Goal: Book appointment/travel/reservation

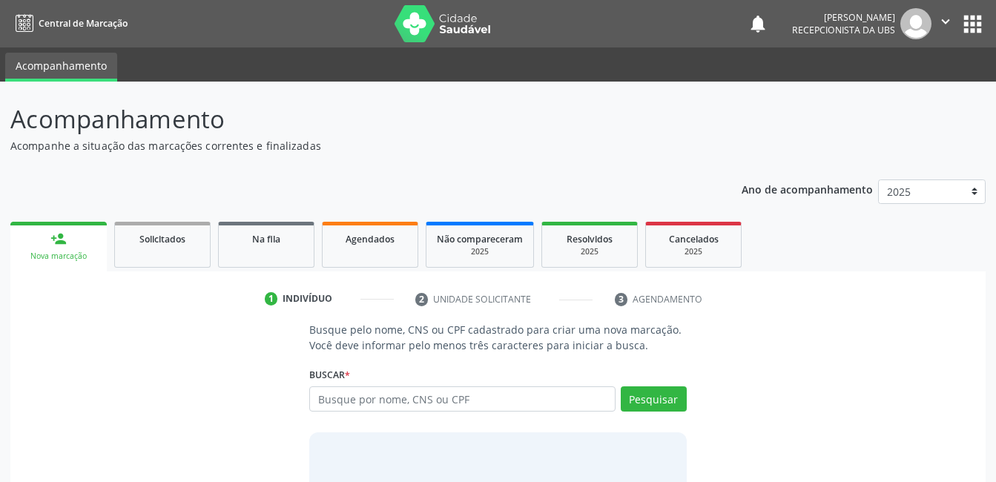
click at [321, 395] on input "text" at bounding box center [461, 398] width 305 height 25
type input "700309402009940"
click at [640, 402] on button "Pesquisar" at bounding box center [654, 398] width 66 height 25
type input "700309402009940"
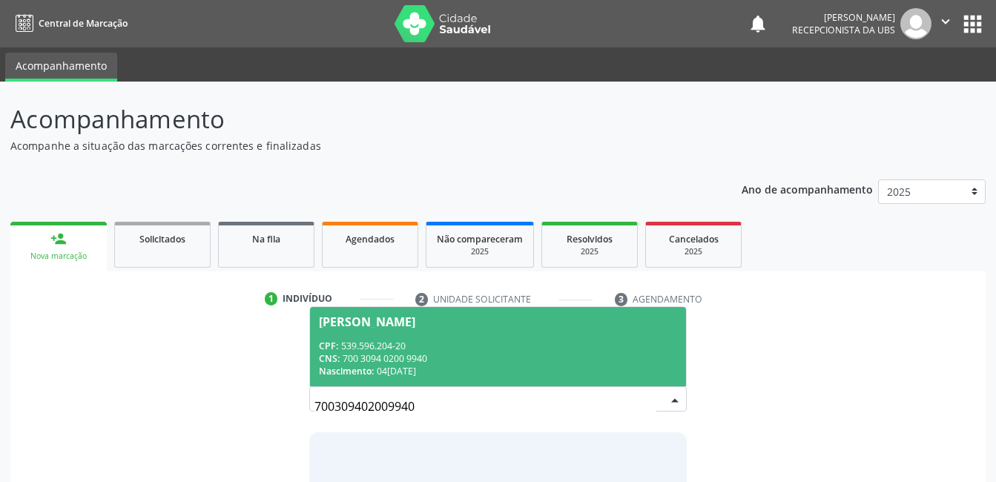
click at [368, 319] on div "[PERSON_NAME]" at bounding box center [367, 322] width 96 height 12
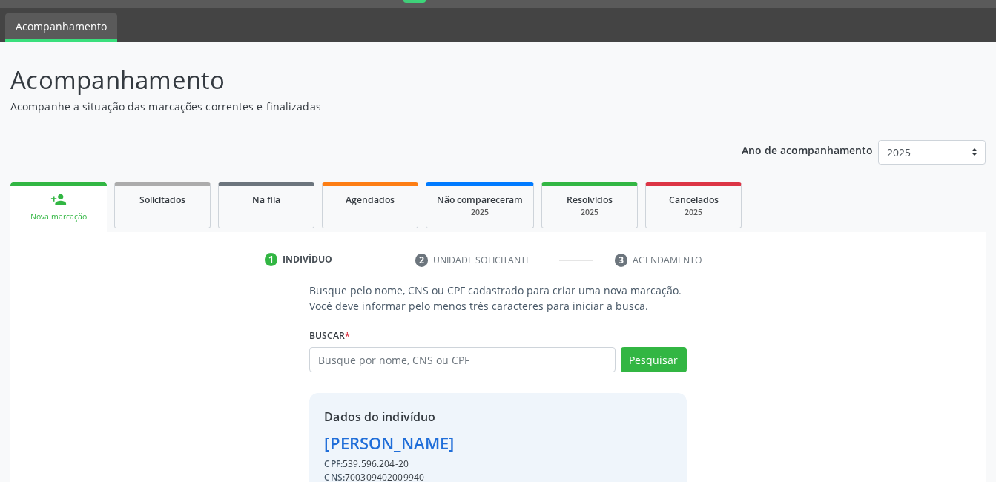
scroll to position [113, 0]
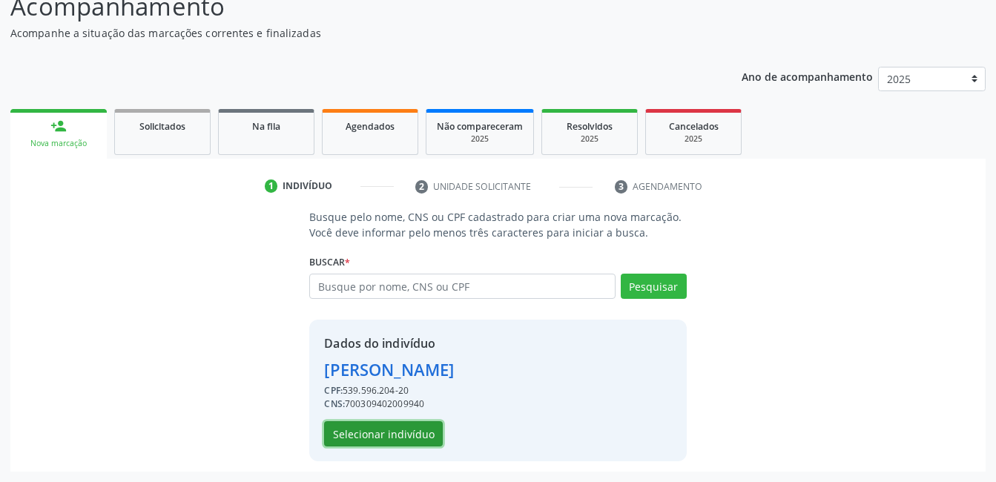
click at [368, 436] on button "Selecionar indivíduo" at bounding box center [383, 433] width 119 height 25
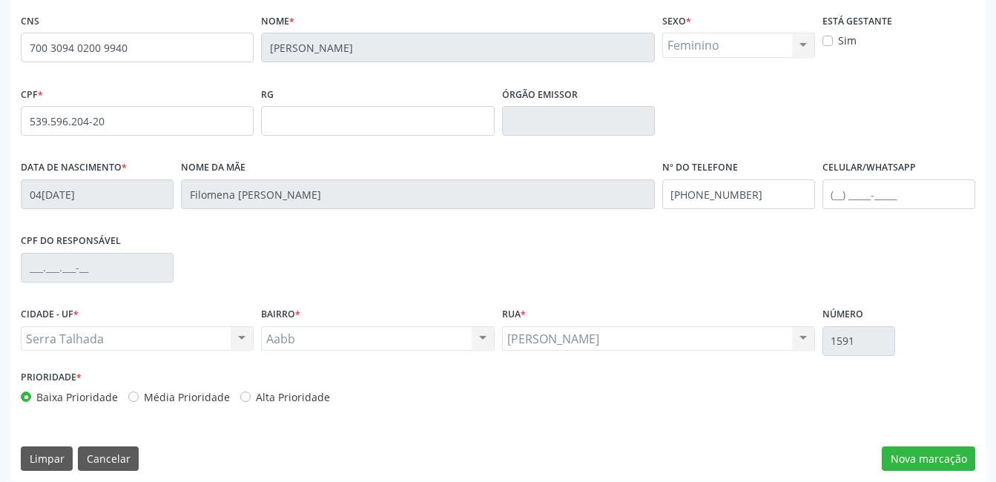
scroll to position [322, 0]
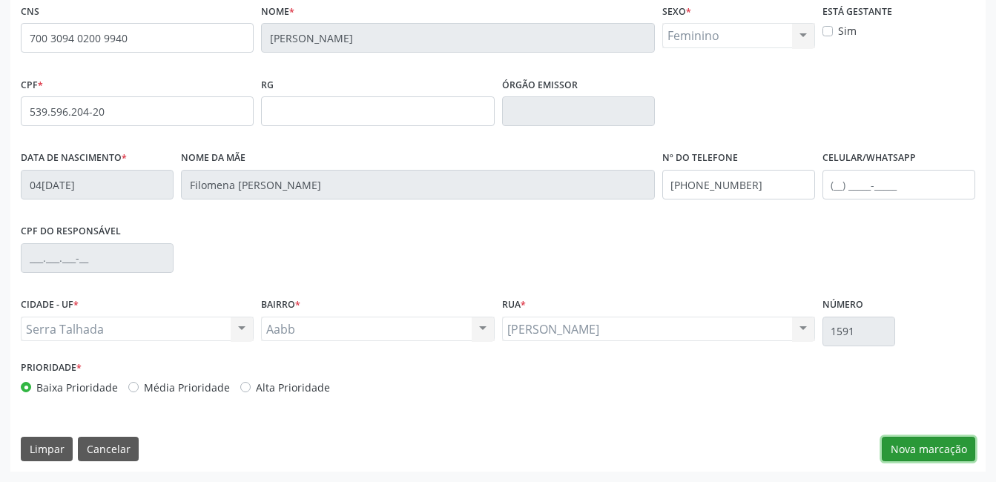
click at [903, 445] on button "Nova marcação" at bounding box center [928, 449] width 93 height 25
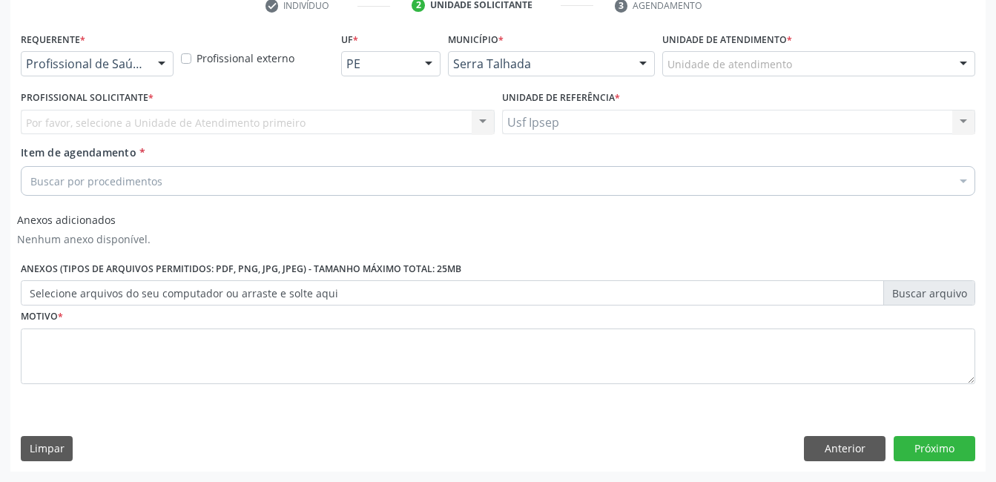
click at [158, 64] on div at bounding box center [162, 64] width 22 height 25
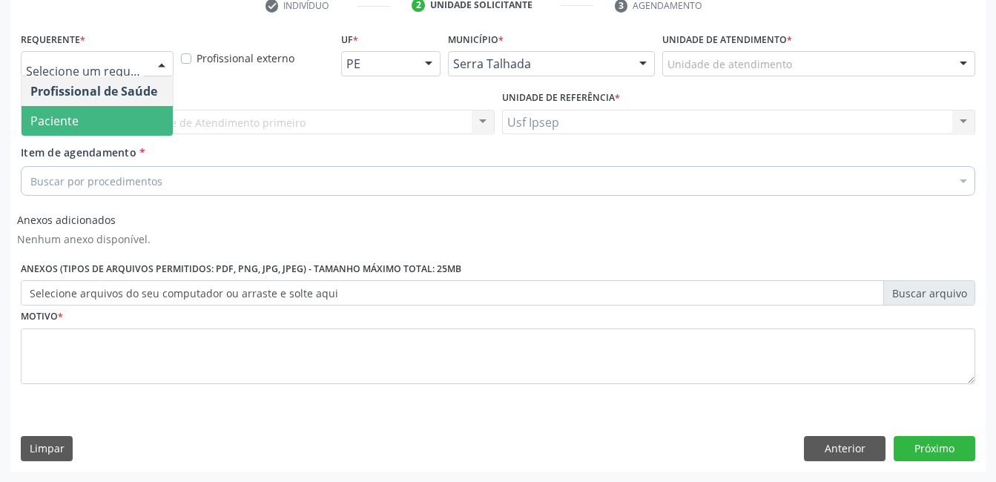
click at [70, 128] on span "Paciente" at bounding box center [54, 121] width 48 height 16
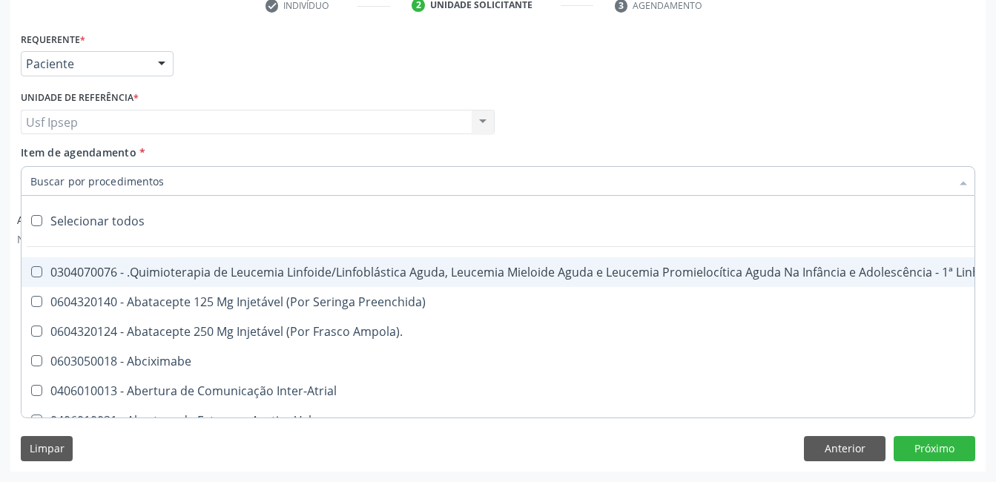
click at [43, 175] on input "Item de agendamento *" at bounding box center [490, 181] width 920 height 30
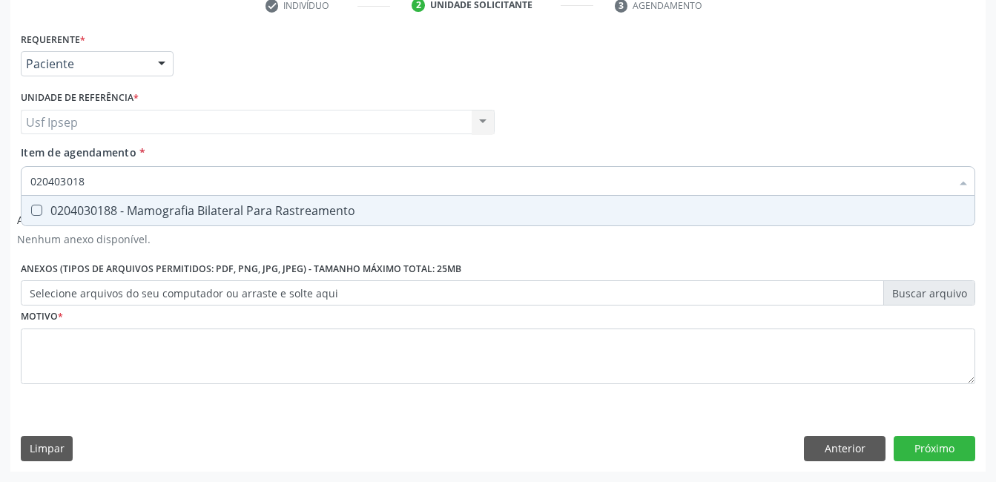
type input "0204030188"
click at [34, 208] on Rastreamento at bounding box center [36, 210] width 11 height 11
click at [31, 208] on Rastreamento "checkbox" at bounding box center [27, 210] width 10 height 10
checkbox Rastreamento "true"
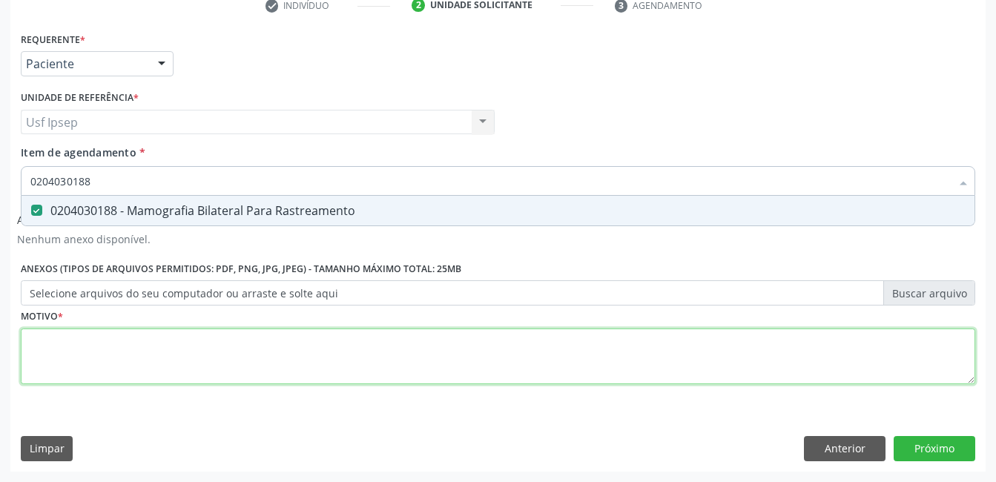
click at [40, 354] on div "Requerente * Paciente Profissional de Saúde Paciente Nenhum resultado encontrad…" at bounding box center [498, 216] width 954 height 377
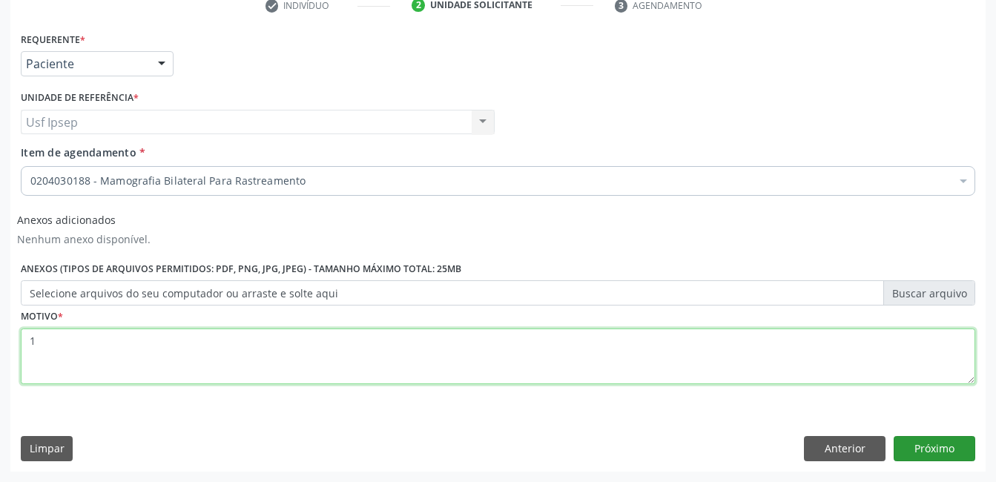
type textarea "1"
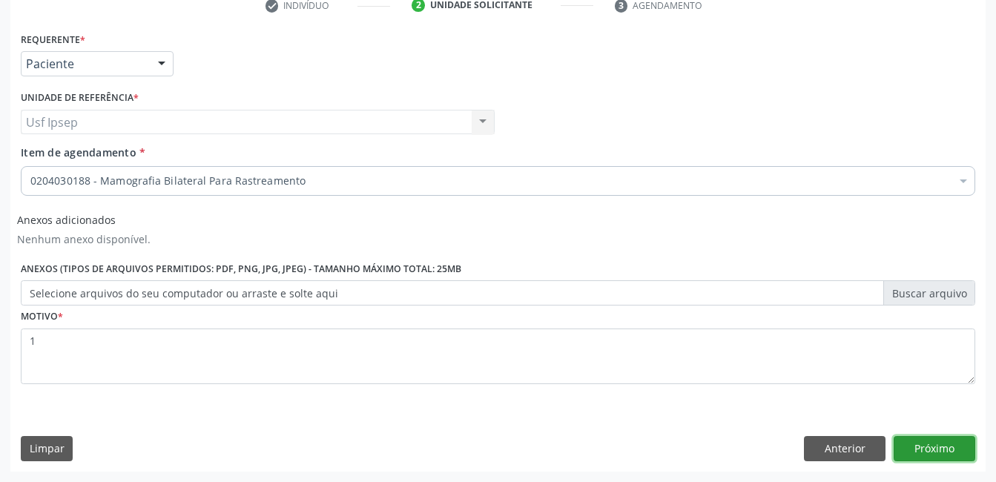
click at [927, 449] on button "Próximo" at bounding box center [934, 448] width 82 height 25
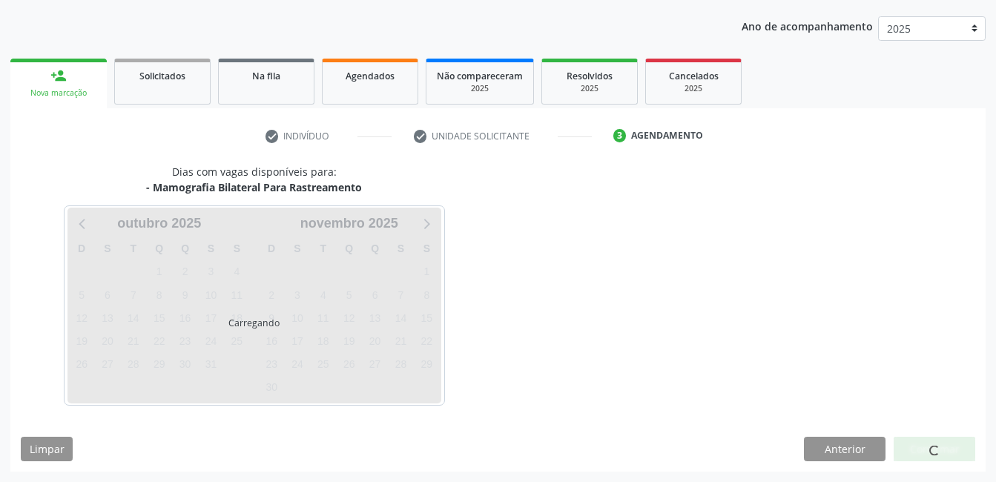
scroll to position [163, 0]
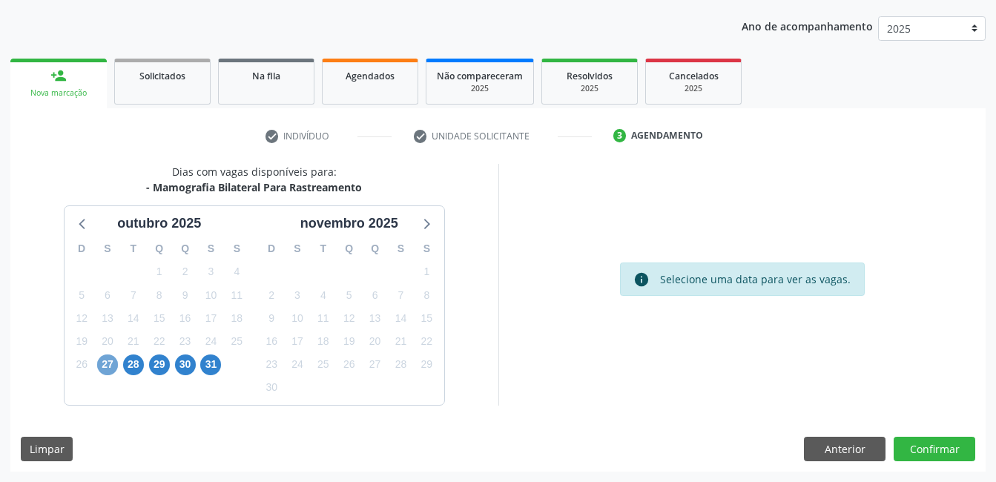
click at [113, 369] on span "27" at bounding box center [107, 364] width 21 height 21
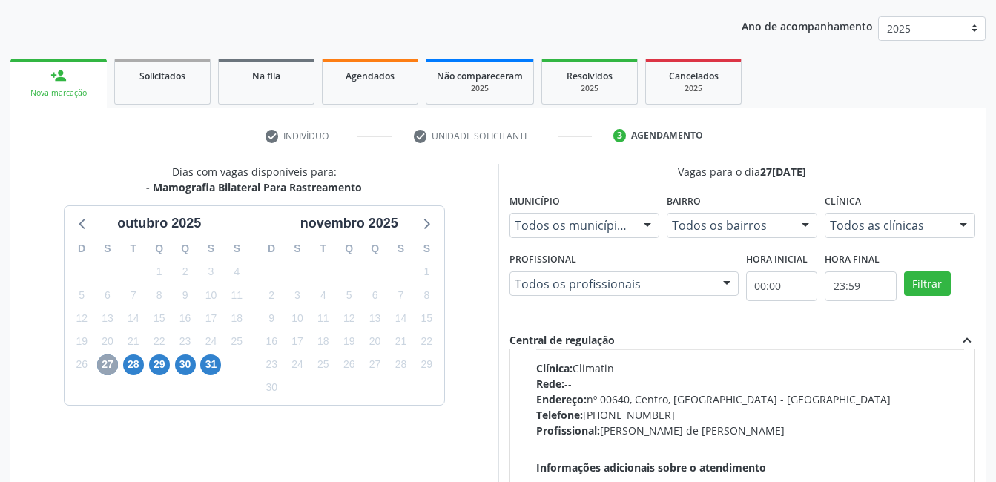
scroll to position [0, 0]
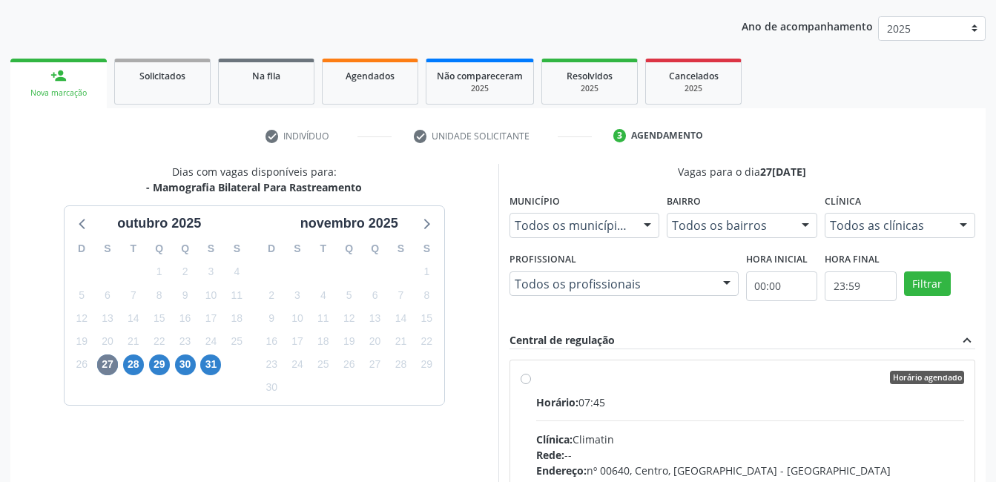
click at [536, 383] on label "Horário agendado Horário: 07:45 Clínica: Climatin Rede: -- Endereço: nº 00640, …" at bounding box center [750, 485] width 429 height 228
click at [524, 383] on input "Horário agendado Horário: 07:45 Clínica: Climatin Rede: -- Endereço: nº 00640, …" at bounding box center [525, 377] width 10 height 13
radio input "true"
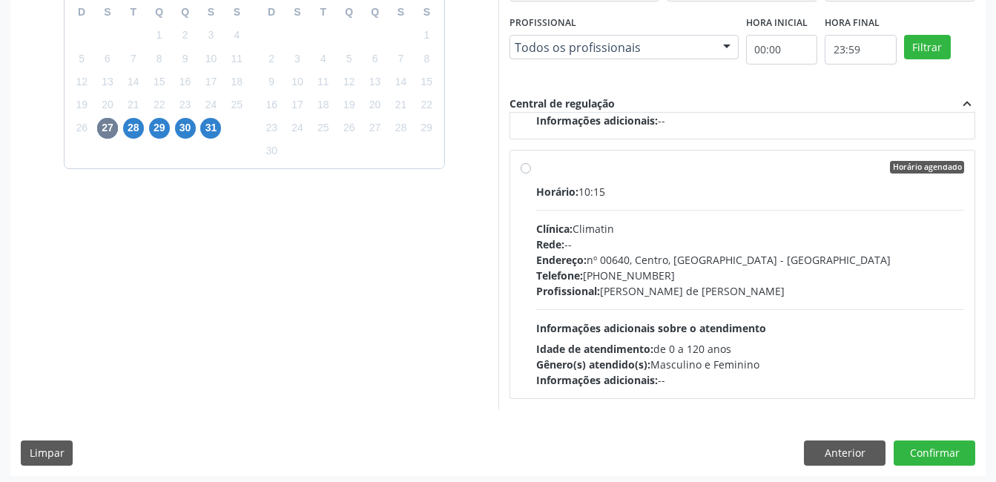
scroll to position [404, 0]
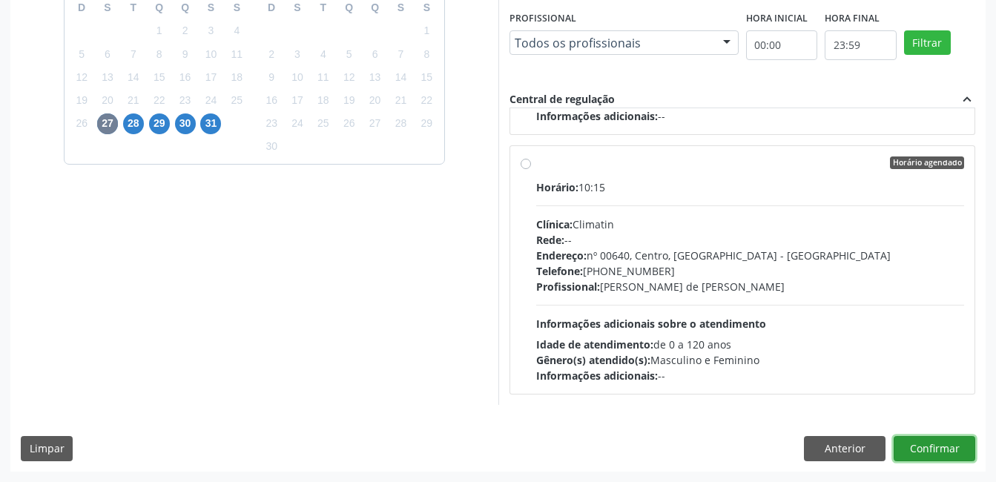
click at [933, 449] on button "Confirmar" at bounding box center [934, 448] width 82 height 25
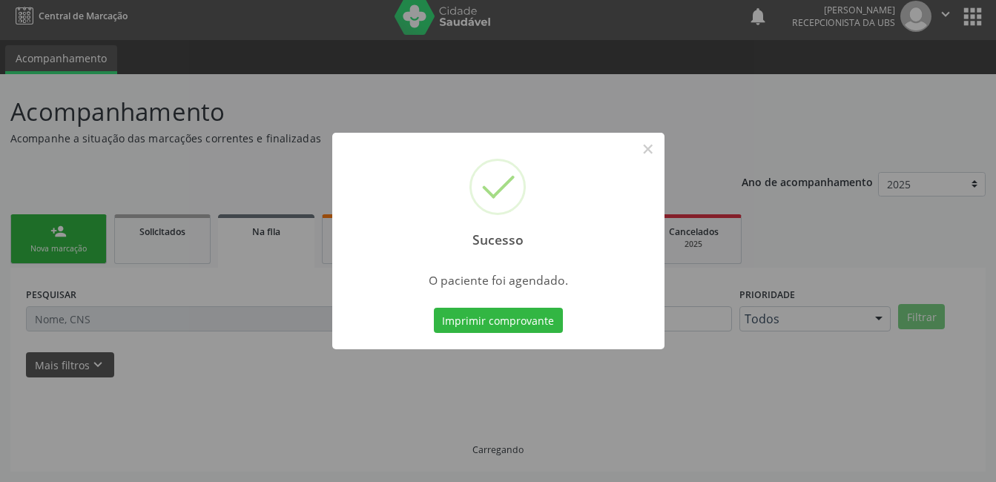
scroll to position [7, 0]
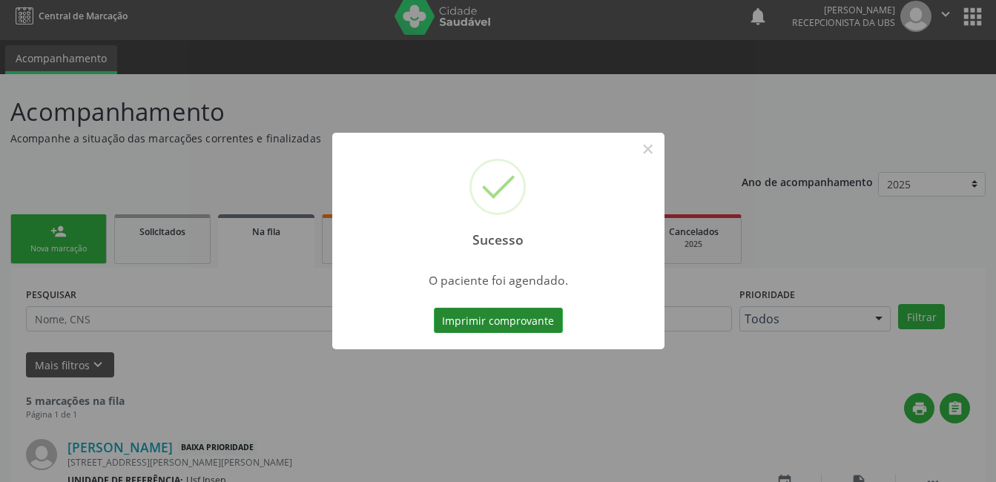
click at [469, 320] on button "Imprimir comprovante" at bounding box center [498, 320] width 129 height 25
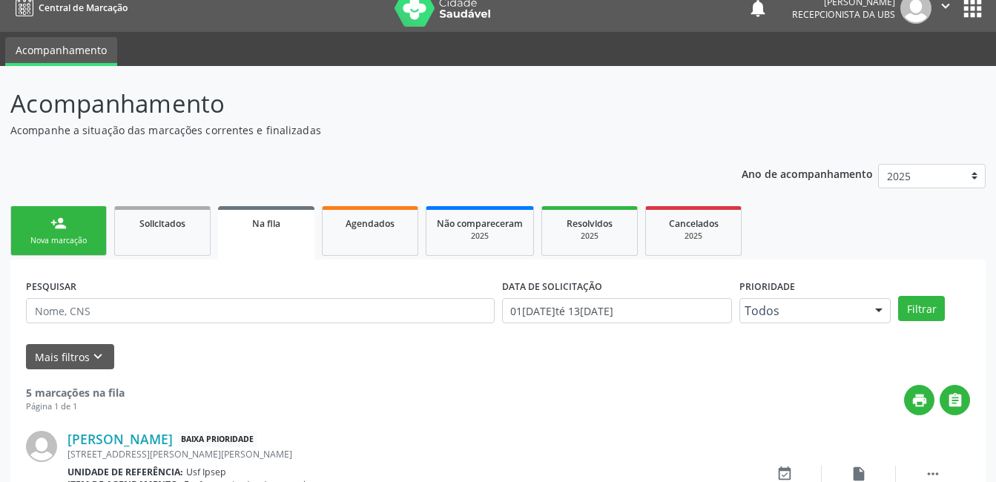
scroll to position [0, 0]
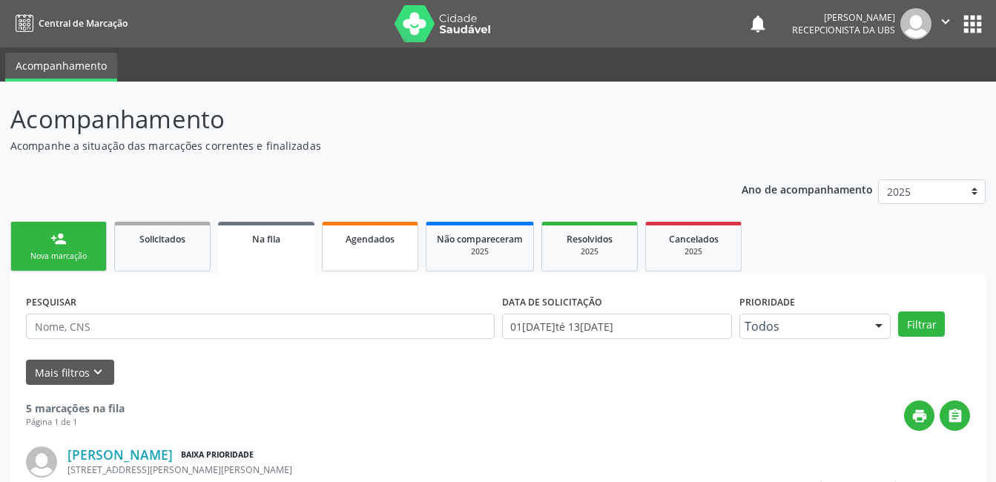
click at [370, 242] on span "Agendados" at bounding box center [369, 239] width 49 height 13
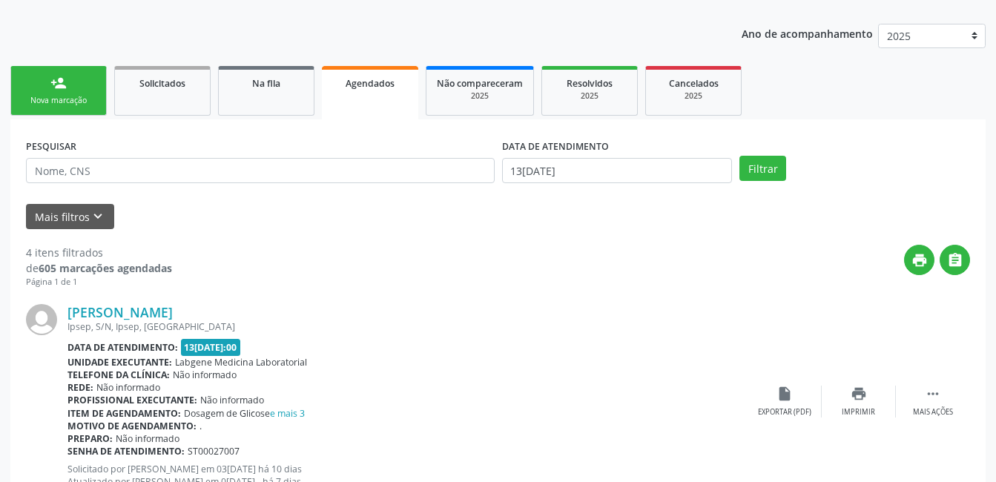
scroll to position [222, 0]
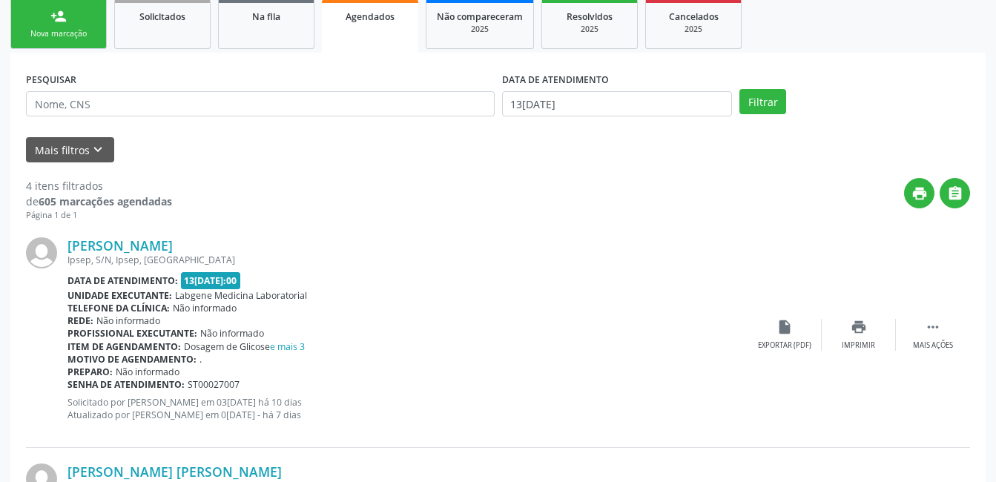
click at [322, 0] on link "Agendados" at bounding box center [370, 25] width 96 height 53
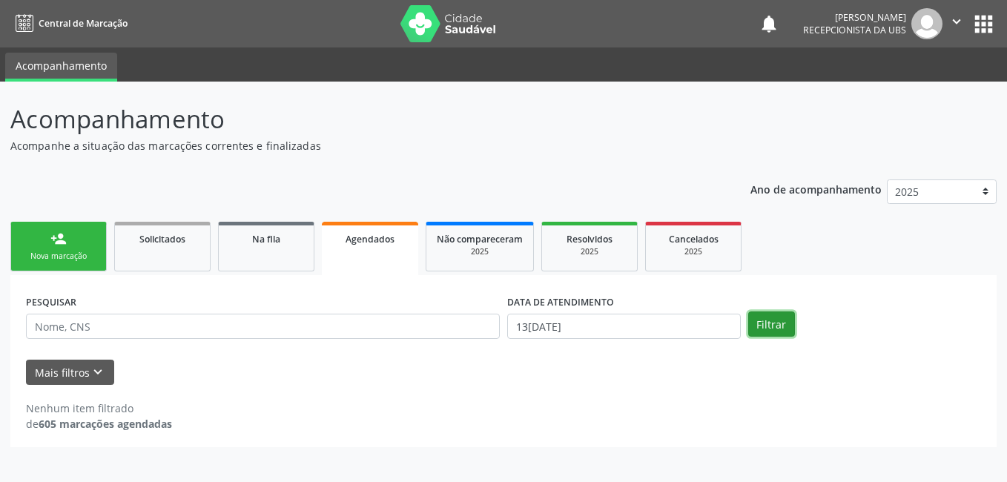
click at [776, 321] on button "Filtrar" at bounding box center [771, 323] width 47 height 25
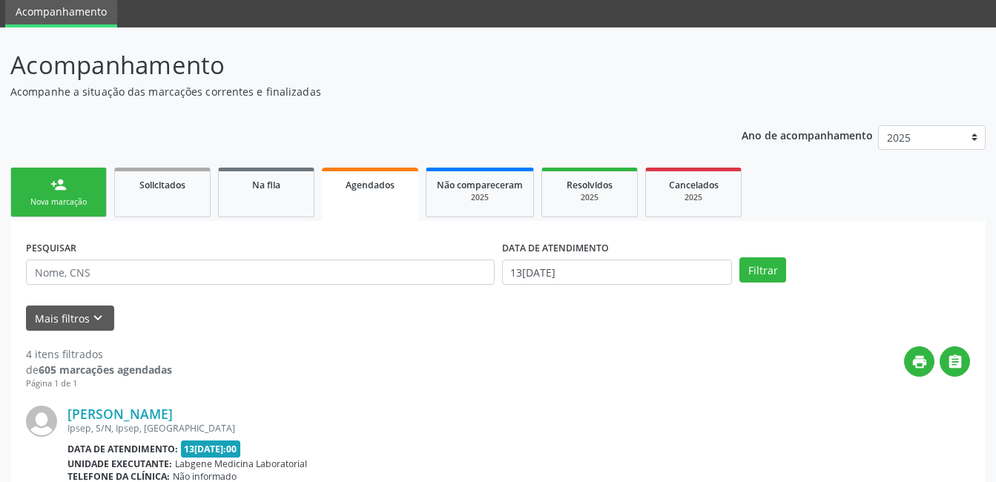
scroll to position [39, 0]
